Goal: Navigation & Orientation: Find specific page/section

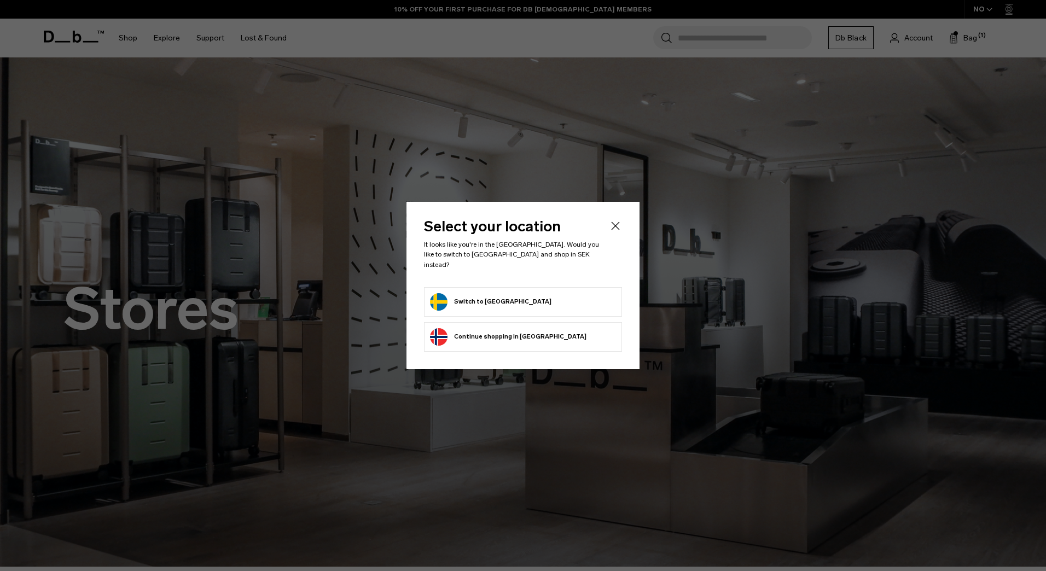
click at [472, 296] on button "Switch to Sweden" at bounding box center [490, 302] width 121 height 18
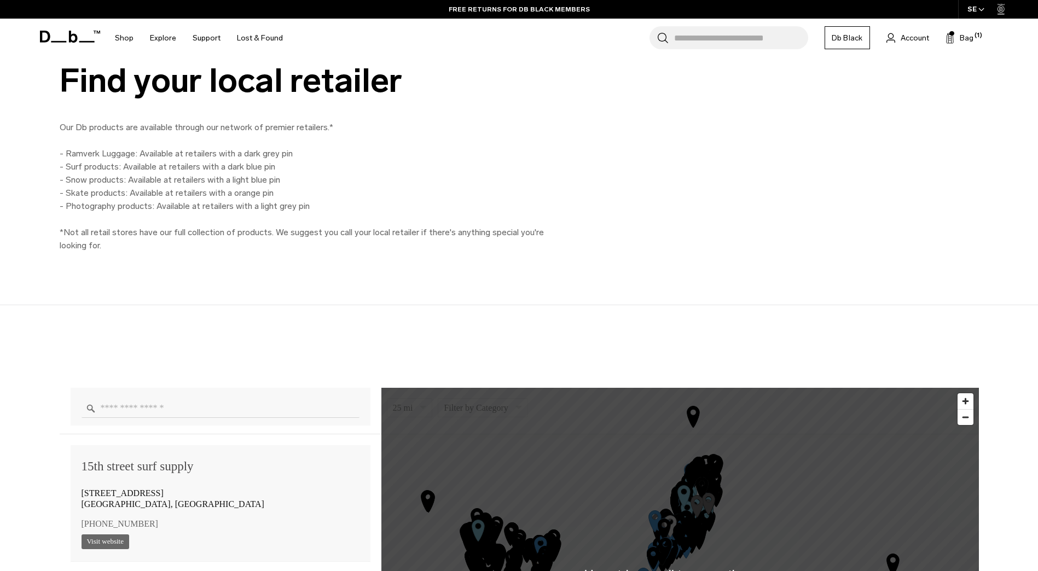
scroll to position [821, 0]
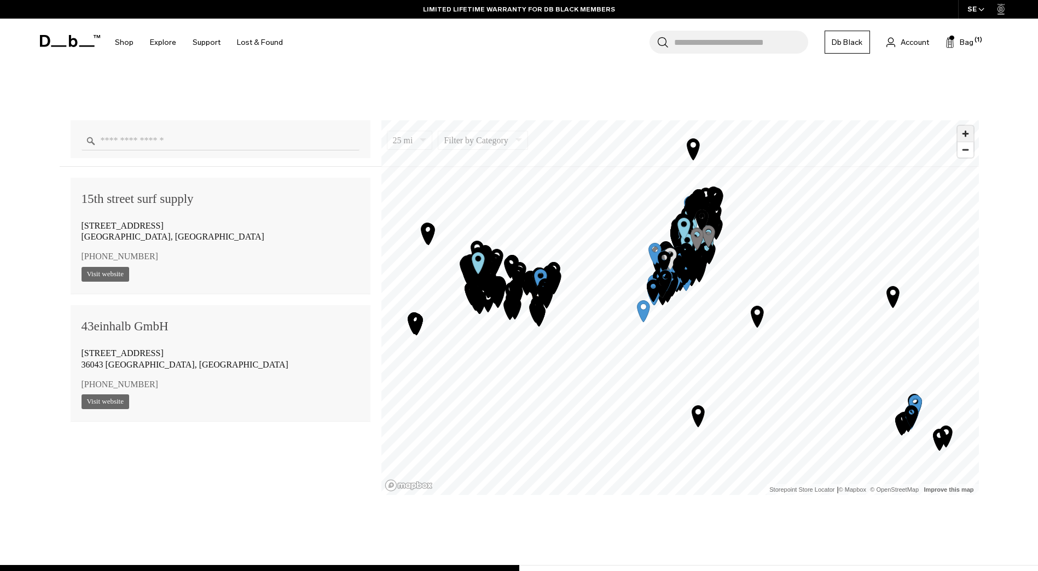
click at [970, 133] on span "Zoom in" at bounding box center [966, 134] width 16 height 16
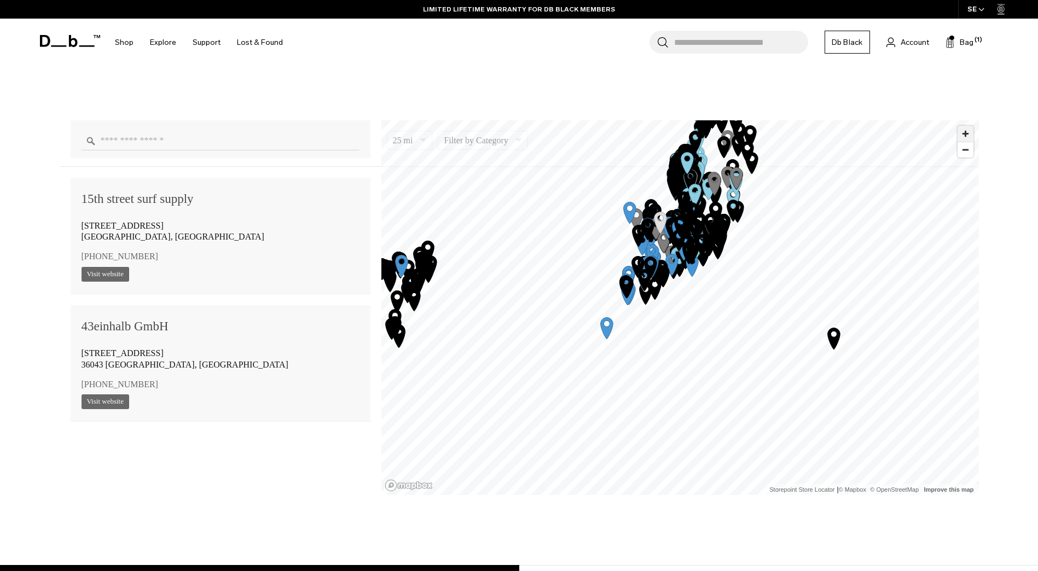
click at [970, 133] on span "Zoom in" at bounding box center [966, 134] width 16 height 16
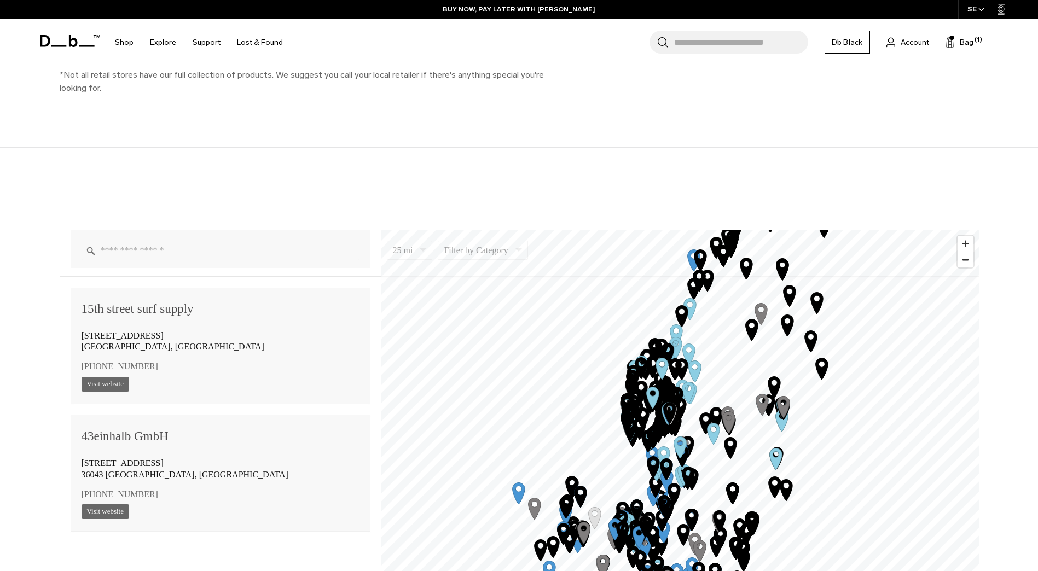
scroll to position [711, 0]
click at [967, 246] on span "Zoom in" at bounding box center [966, 243] width 16 height 16
click at [967, 245] on span "Zoom in" at bounding box center [966, 243] width 16 height 16
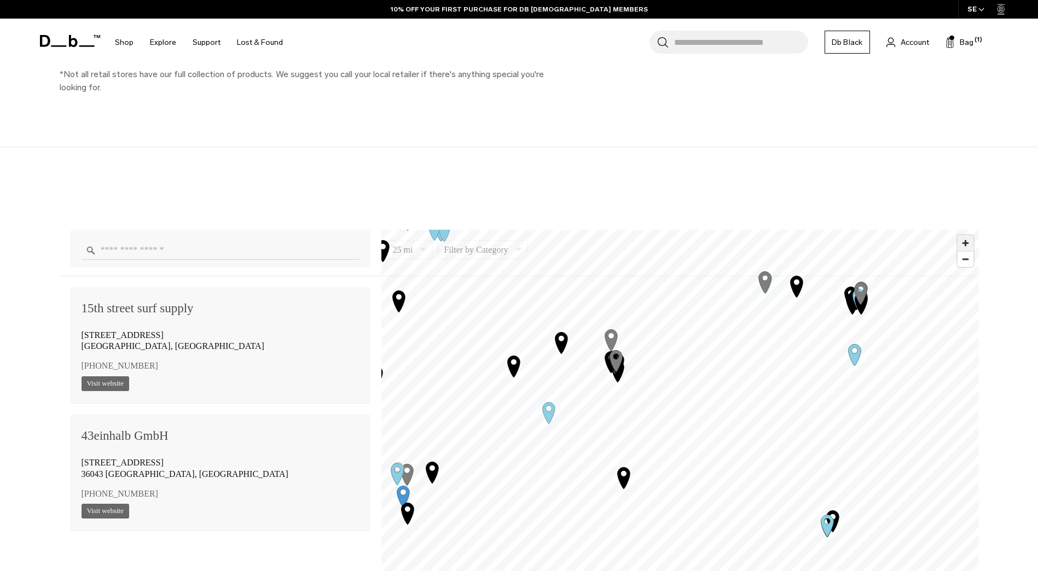
click at [968, 244] on span "Zoom in" at bounding box center [966, 243] width 16 height 16
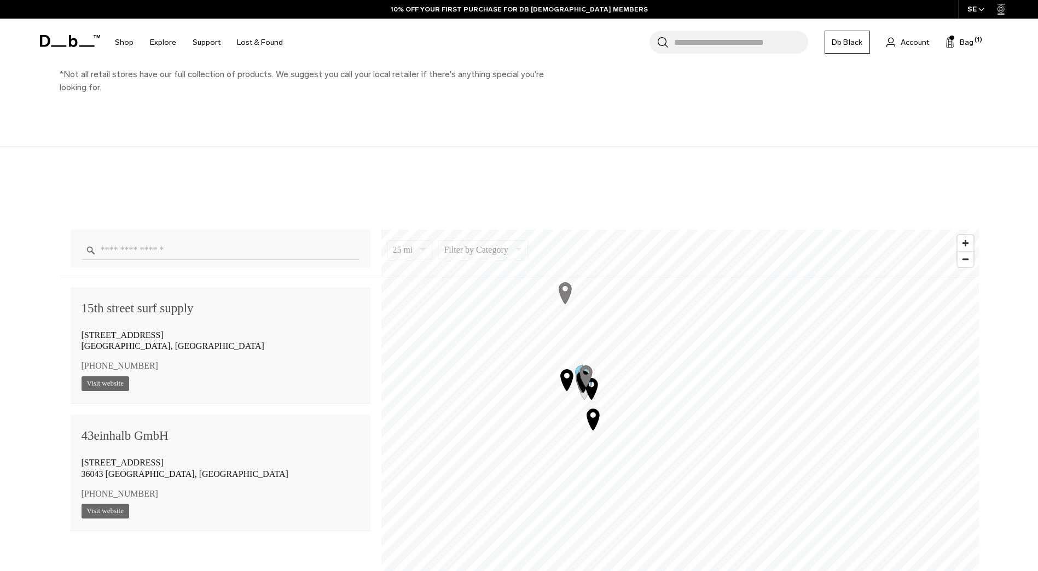
click at [566, 293] on icon "Map marker" at bounding box center [565, 292] width 13 height 21
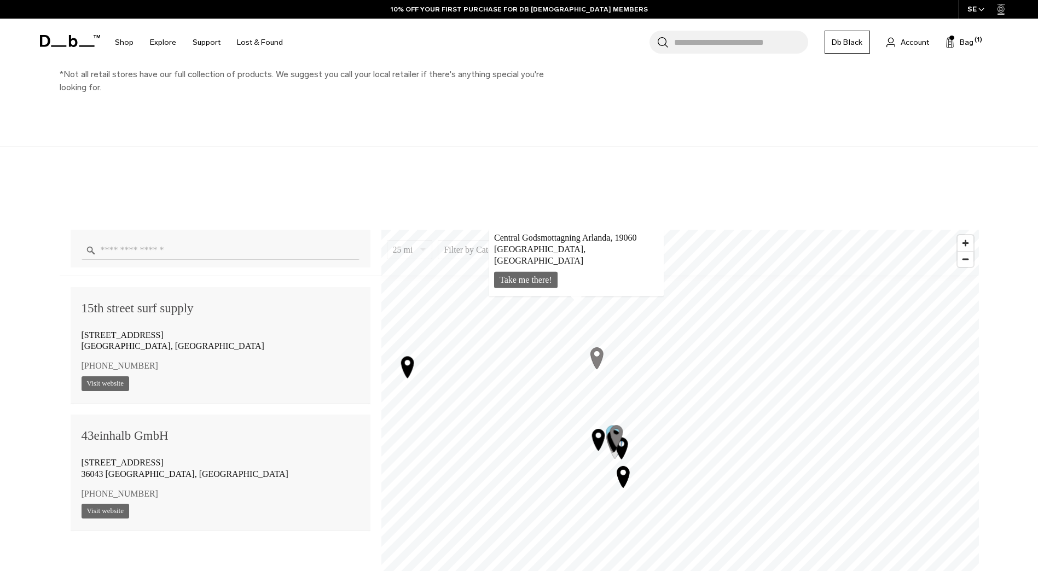
scroll to position [92463, 0]
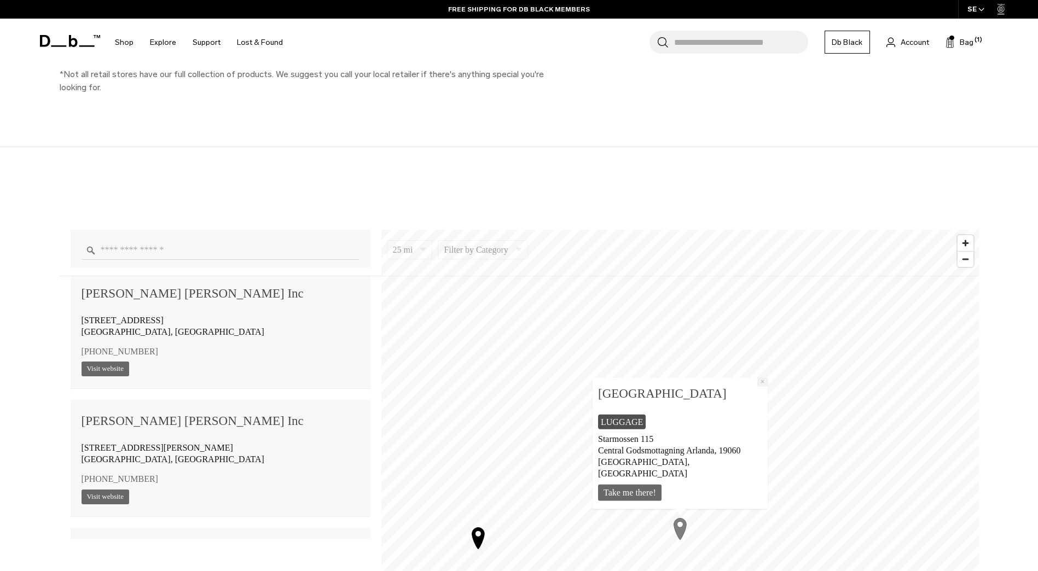
click at [762, 386] on button "×" at bounding box center [762, 382] width 10 height 9
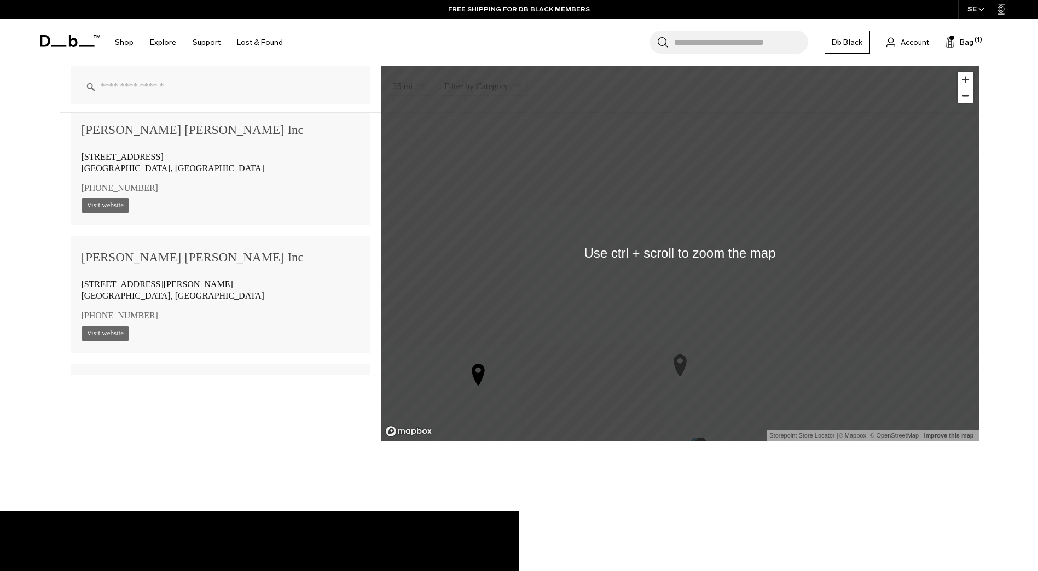
scroll to position [876, 0]
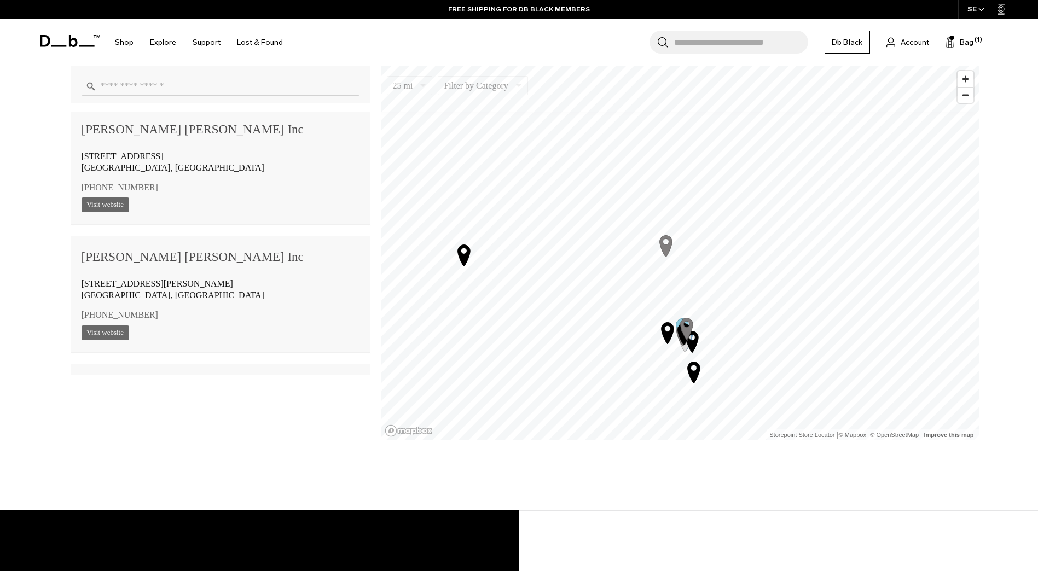
click at [686, 331] on icon "Map marker" at bounding box center [686, 328] width 13 height 21
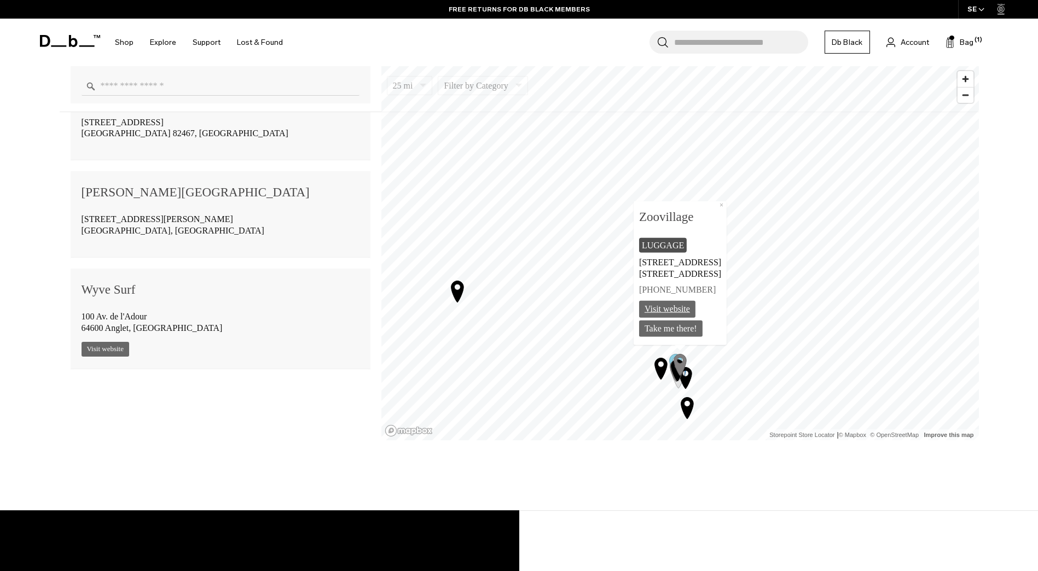
click at [668, 310] on link "Visit website" at bounding box center [667, 308] width 56 height 17
click at [727, 205] on button "×" at bounding box center [721, 205] width 10 height 9
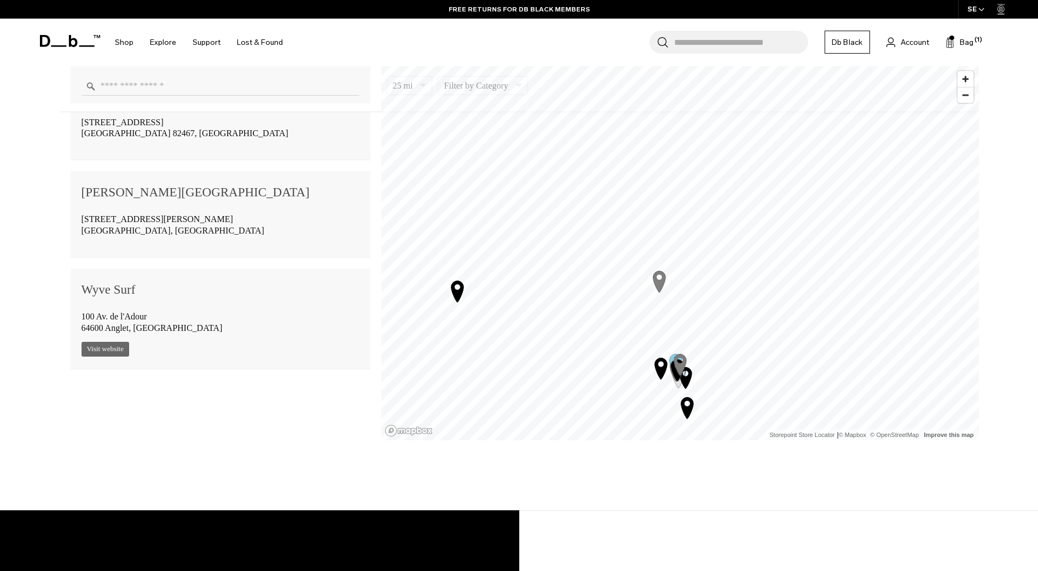
click at [662, 278] on icon "Map marker" at bounding box center [659, 281] width 27 height 27
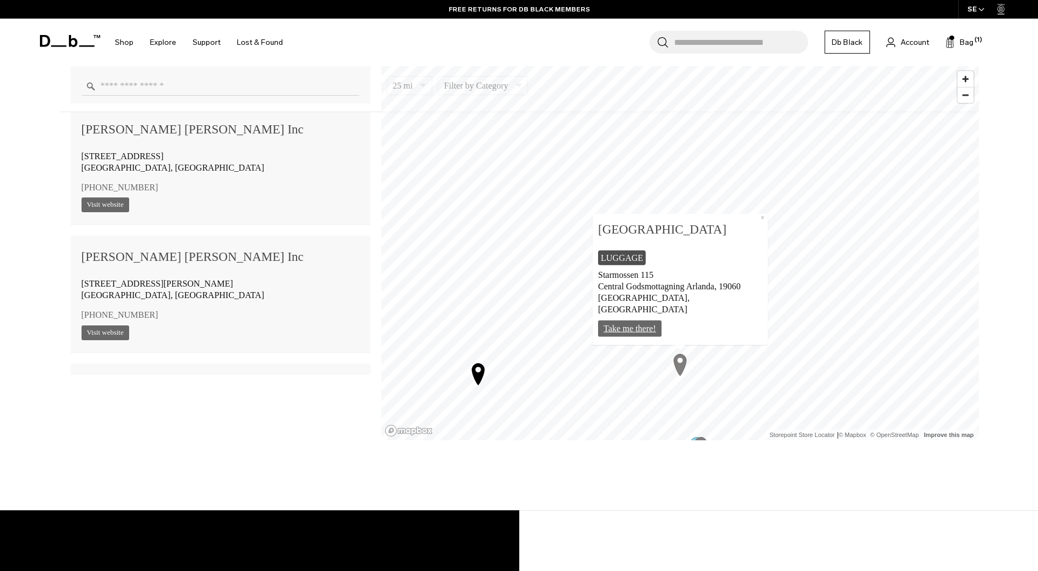
click at [635, 328] on link "Take me there!" at bounding box center [629, 328] width 63 height 17
click at [762, 222] on button "×" at bounding box center [762, 217] width 10 height 9
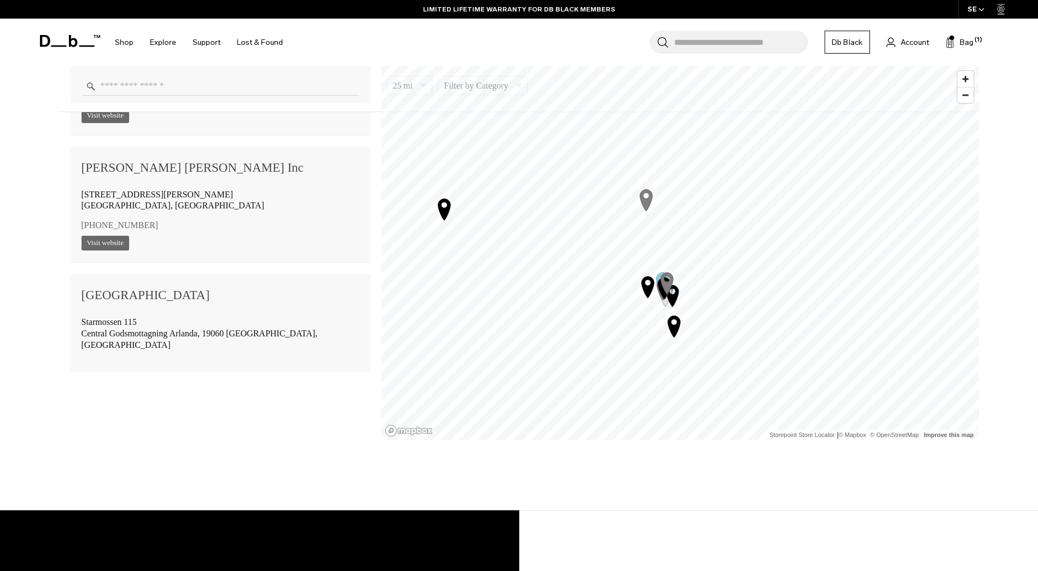
scroll to position [92682, 0]
